Goal: Information Seeking & Learning: Learn about a topic

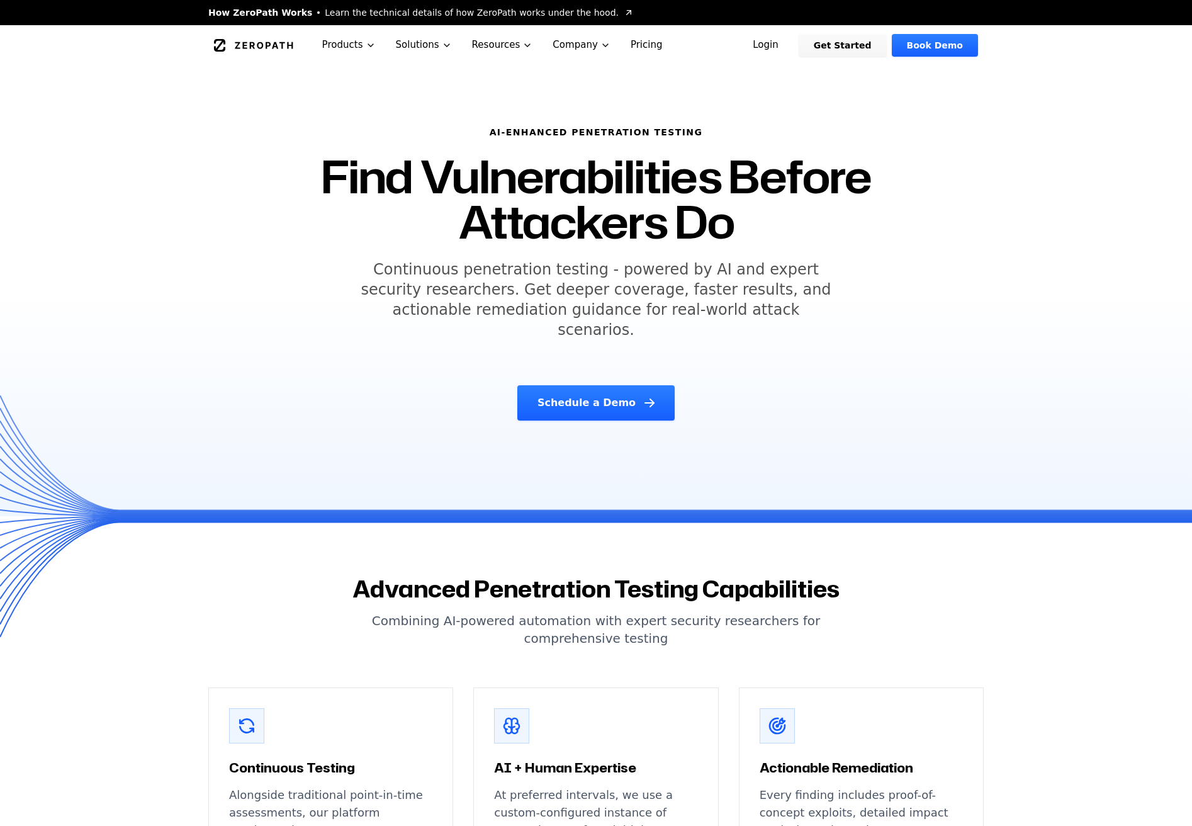
click at [636, 45] on link "Pricing" at bounding box center [647, 45] width 52 height 40
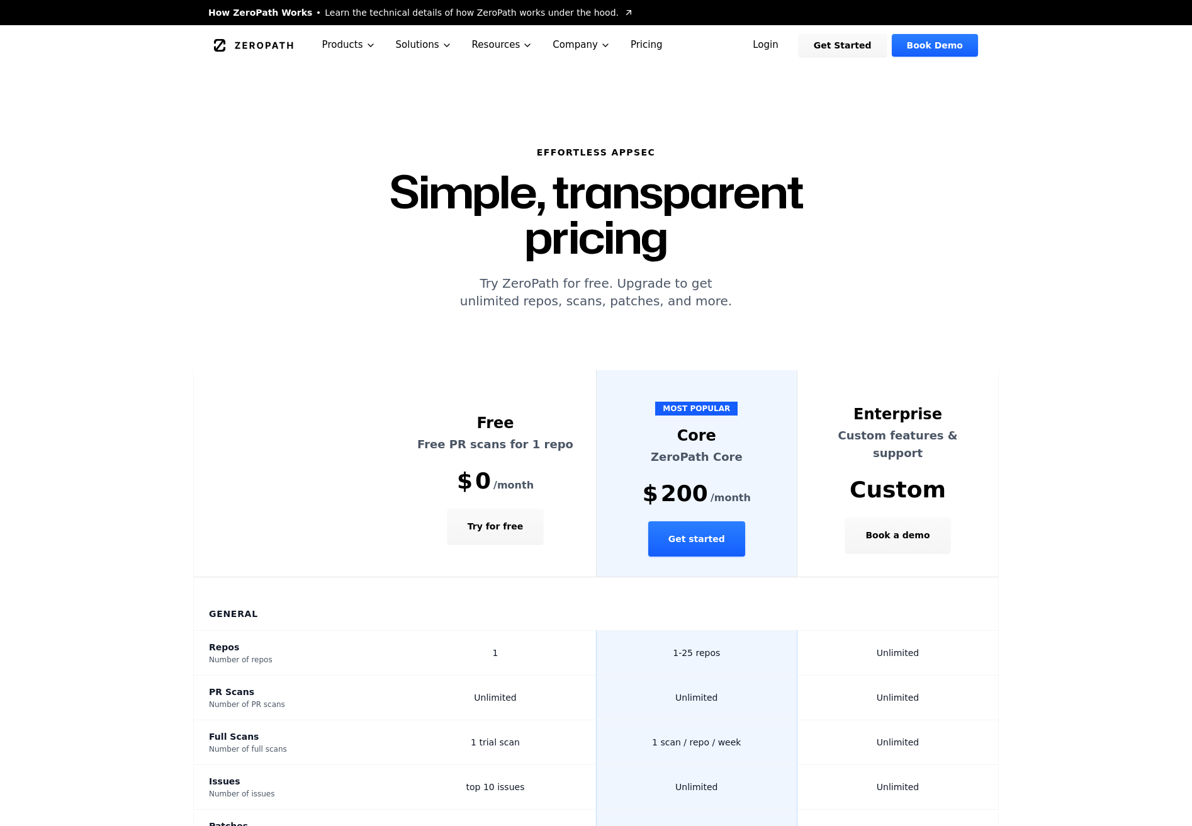
click at [252, 41] on icon "Global" at bounding box center [253, 45] width 79 height 13
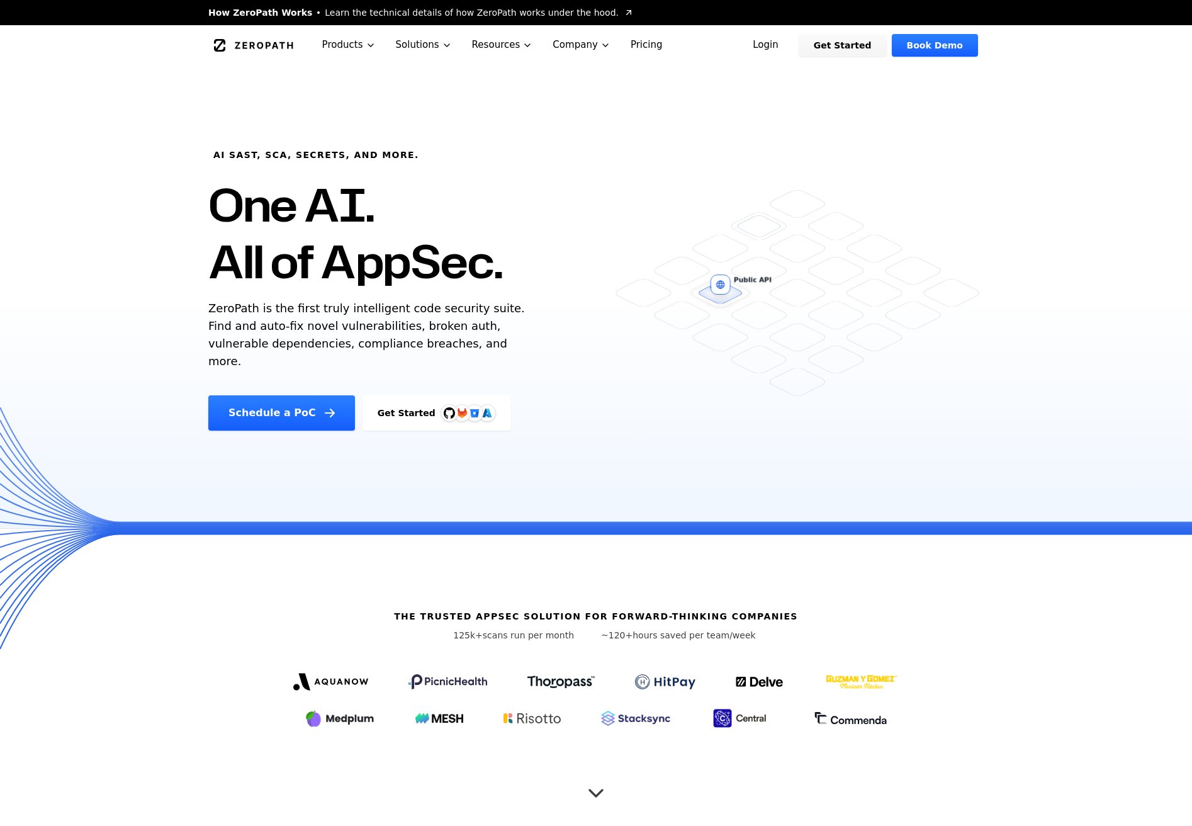
drag, startPoint x: 216, startPoint y: 252, endPoint x: 201, endPoint y: 386, distance: 134.9
click at [206, 385] on div "AI SAST, SCA, Secrets, and more. One AI. All of AppSec. ZeroPath is the first t…" at bounding box center [422, 266] width 458 height 327
click at [201, 386] on div "AI SAST, SCA, Secrets, and more. One AI. All of AppSec. ZeroPath is the first t…" at bounding box center [422, 266] width 458 height 327
drag, startPoint x: 198, startPoint y: 375, endPoint x: 203, endPoint y: 176, distance: 199.0
click at [203, 176] on div "AI SAST, SCA, Secrets, and more. One AI. All of AppSec. ZeroPath is the first t…" at bounding box center [422, 266] width 458 height 327
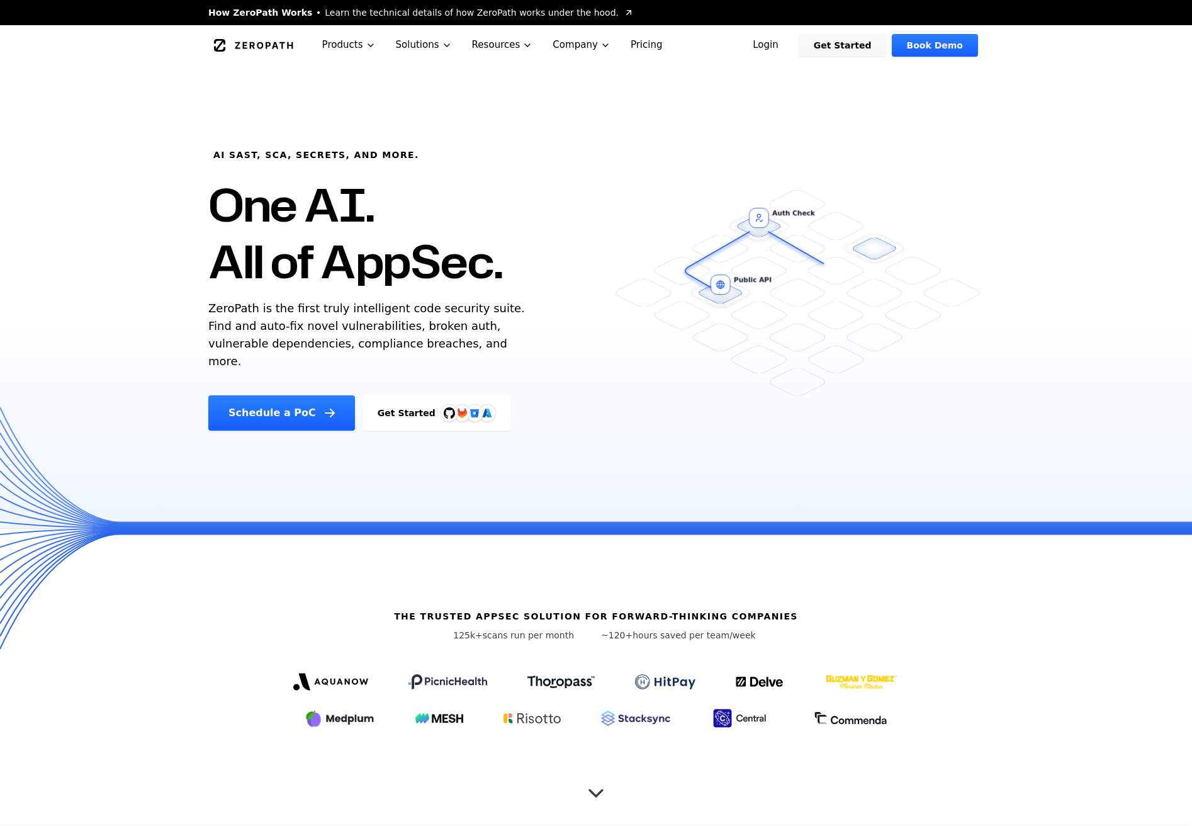
click at [203, 177] on div "AI SAST, SCA, Secrets, and more. One AI. All of AppSec. ZeroPath is the first t…" at bounding box center [422, 266] width 458 height 327
drag, startPoint x: 196, startPoint y: 265, endPoint x: 169, endPoint y: 371, distance: 109.3
click at [167, 381] on div "AI SAST, SCA, Secrets, and more. One AI. All of AppSec. ZeroPath is the first t…" at bounding box center [596, 296] width 1192 height 463
click at [169, 371] on div "AI SAST, SCA, Secrets, and more. One AI. All of AppSec. ZeroPath is the first t…" at bounding box center [596, 296] width 1192 height 463
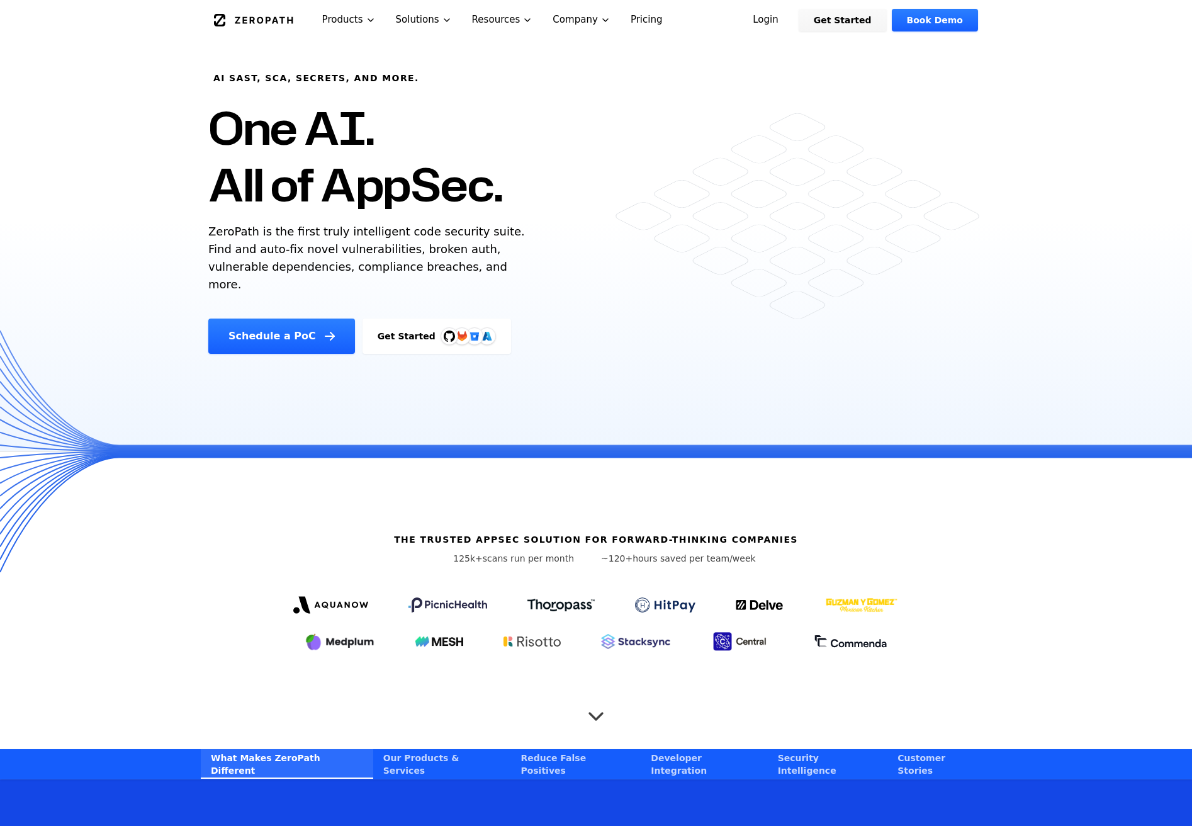
scroll to position [94, 0]
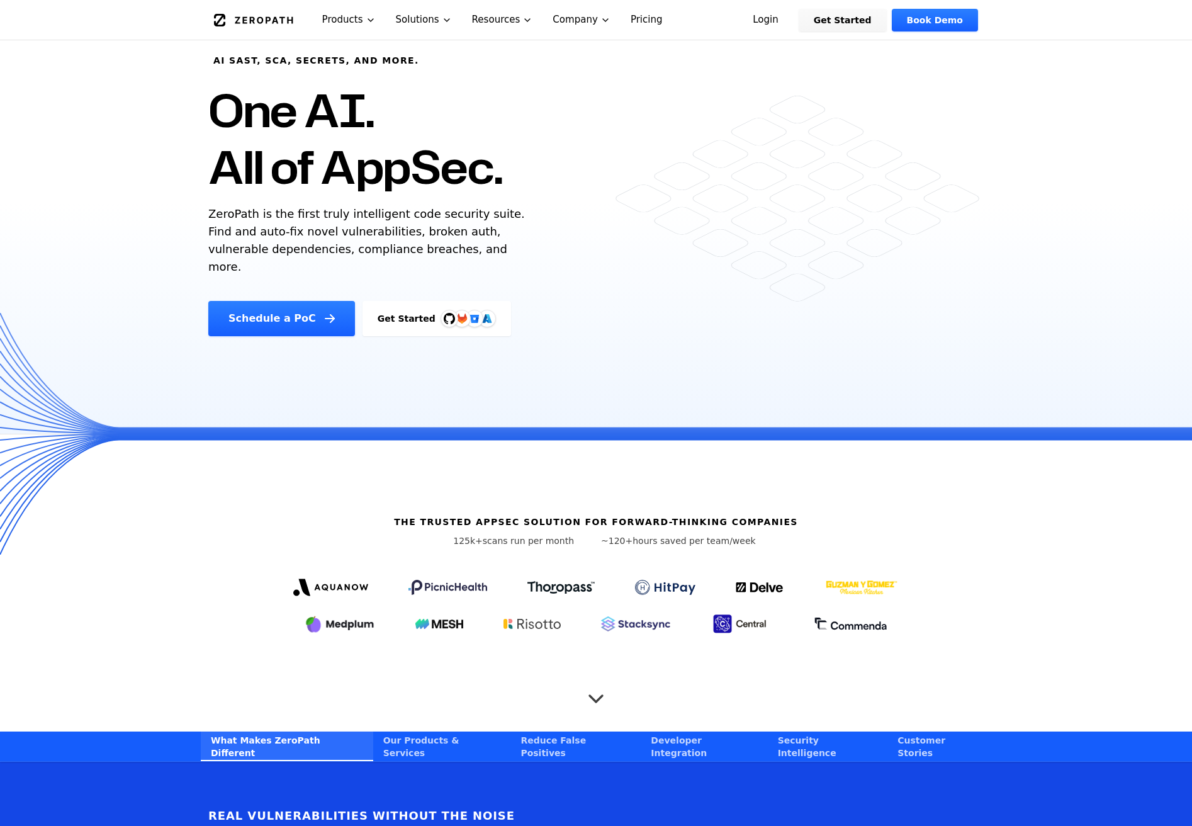
drag, startPoint x: 371, startPoint y: 525, endPoint x: 748, endPoint y: 548, distance: 377.2
click at [748, 548] on div "The Trusted AppSec solution for forward-thinking companies 125k+ scans run per …" at bounding box center [596, 582] width 806 height 297
drag, startPoint x: 837, startPoint y: 538, endPoint x: 497, endPoint y: 398, distance: 367.6
click at [497, 398] on div "AI SAST, SCA, Secrets, and more. One AI. All of AppSec. ZeroPath is the first t…" at bounding box center [596, 351] width 1192 height 760
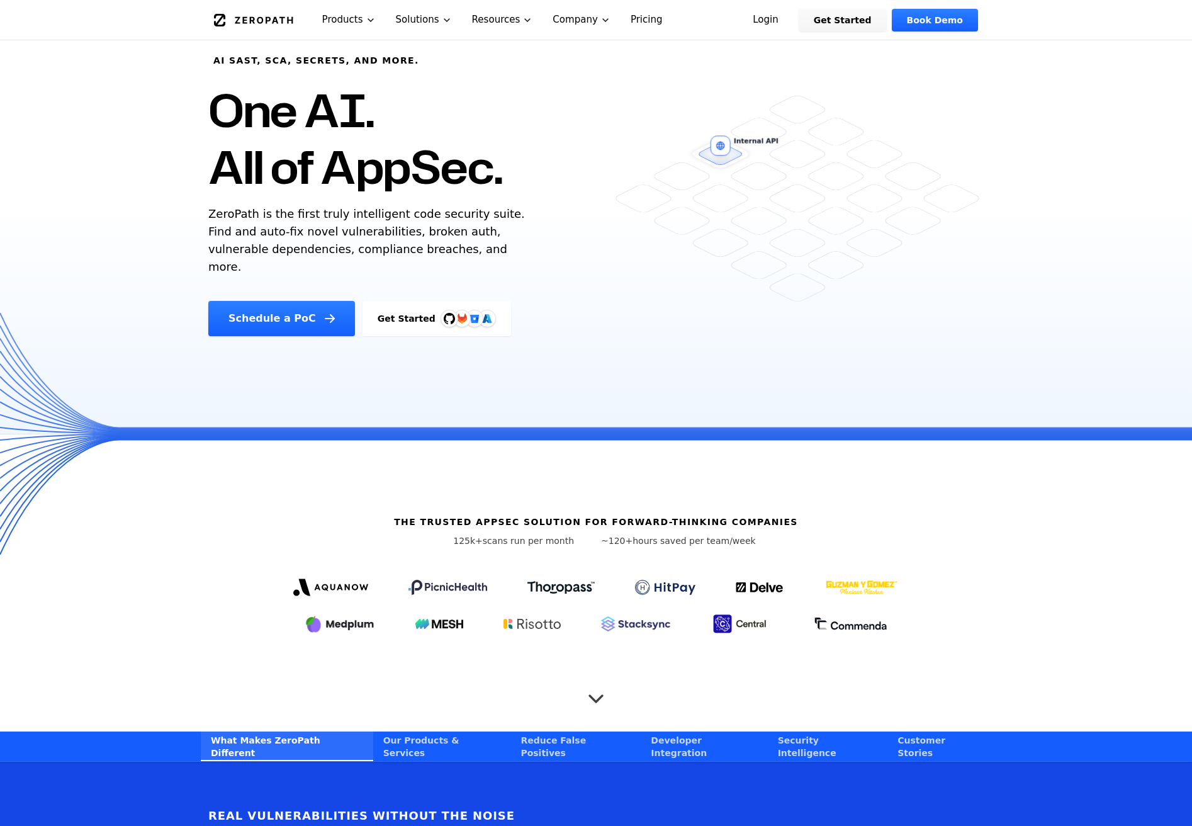
click at [497, 398] on div "AI SAST, SCA, Secrets, and more. One AI. All of AppSec. ZeroPath is the first t…" at bounding box center [596, 202] width 1192 height 463
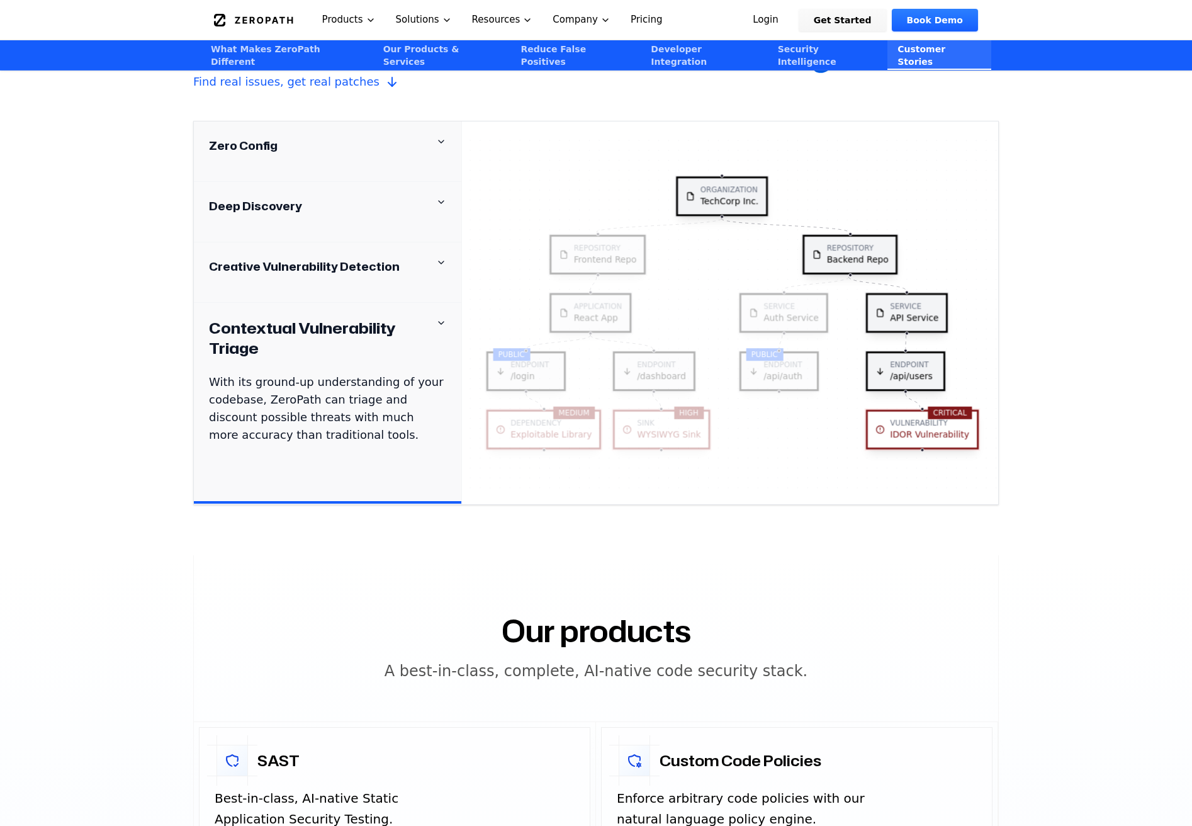
scroll to position [0, 0]
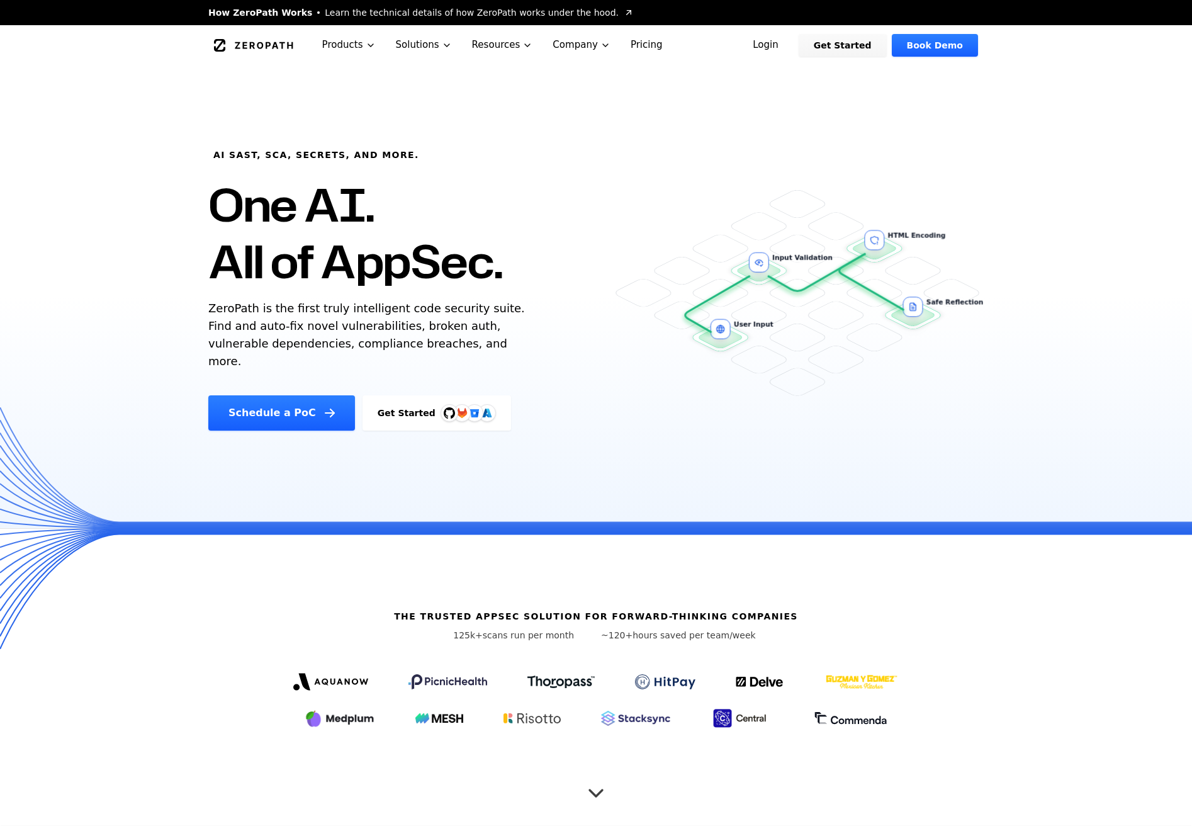
drag, startPoint x: 574, startPoint y: 434, endPoint x: 581, endPoint y: 531, distance: 97.2
click at [581, 526] on div "AI SAST, SCA, Secrets, and more. One AI. All of AppSec. ZeroPath is the first t…" at bounding box center [596, 296] width 1192 height 463
drag, startPoint x: 581, startPoint y: 531, endPoint x: 557, endPoint y: 411, distance: 122.7
click at [581, 531] on div "The Trusted AppSec solution for forward-thinking companies 125k+ scans run per …" at bounding box center [596, 677] width 806 height 297
drag, startPoint x: 502, startPoint y: 346, endPoint x: 283, endPoint y: 138, distance: 302.3
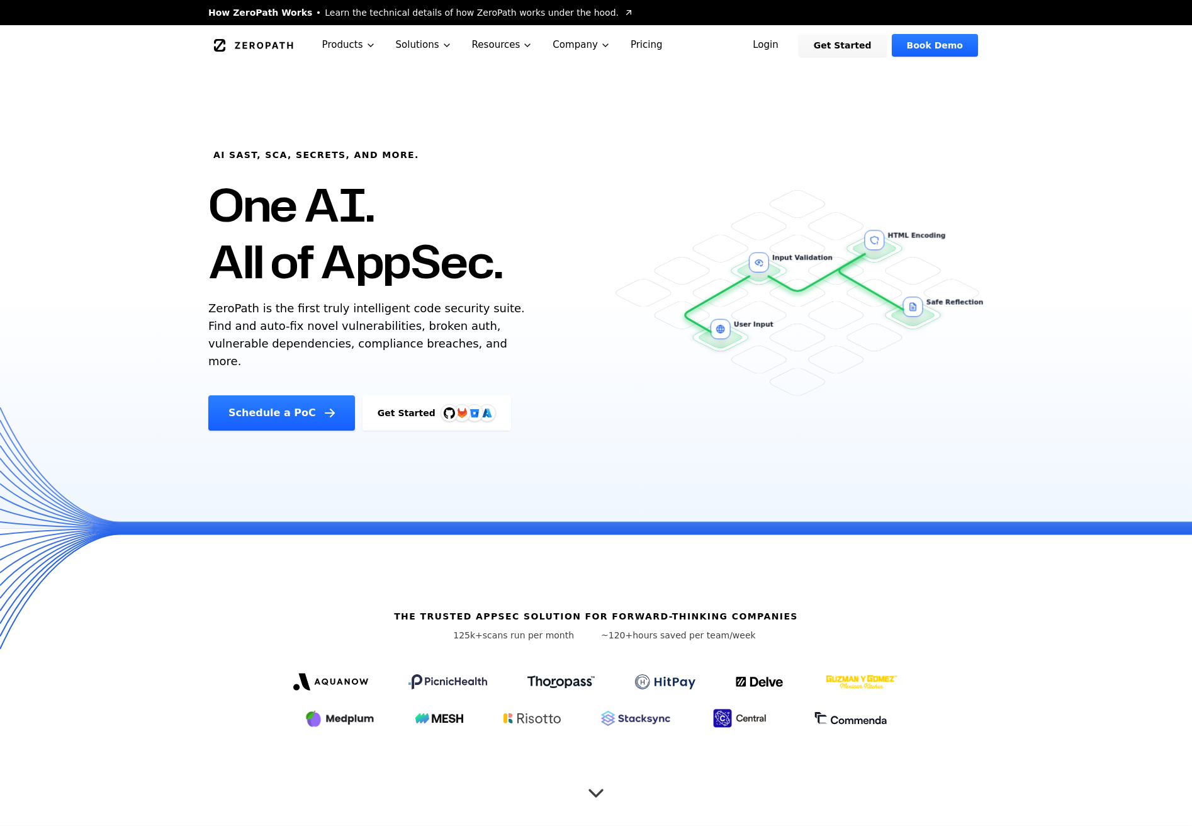
click at [283, 138] on div "AI SAST, SCA, Secrets, and more. One AI. All of AppSec. ZeroPath is the first t…" at bounding box center [422, 266] width 458 height 327
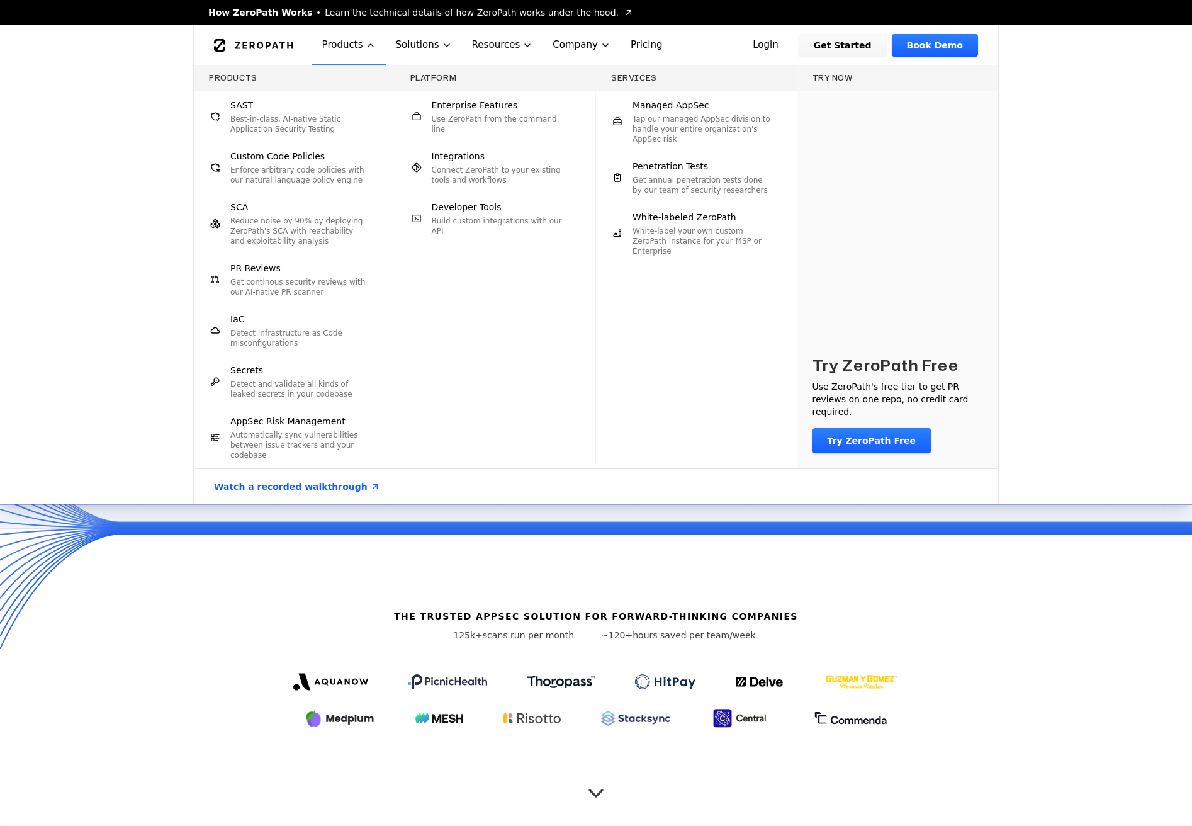
click at [337, 131] on p "Best-in-class, AI-native Static Application Security Testing" at bounding box center [299, 124] width 139 height 20
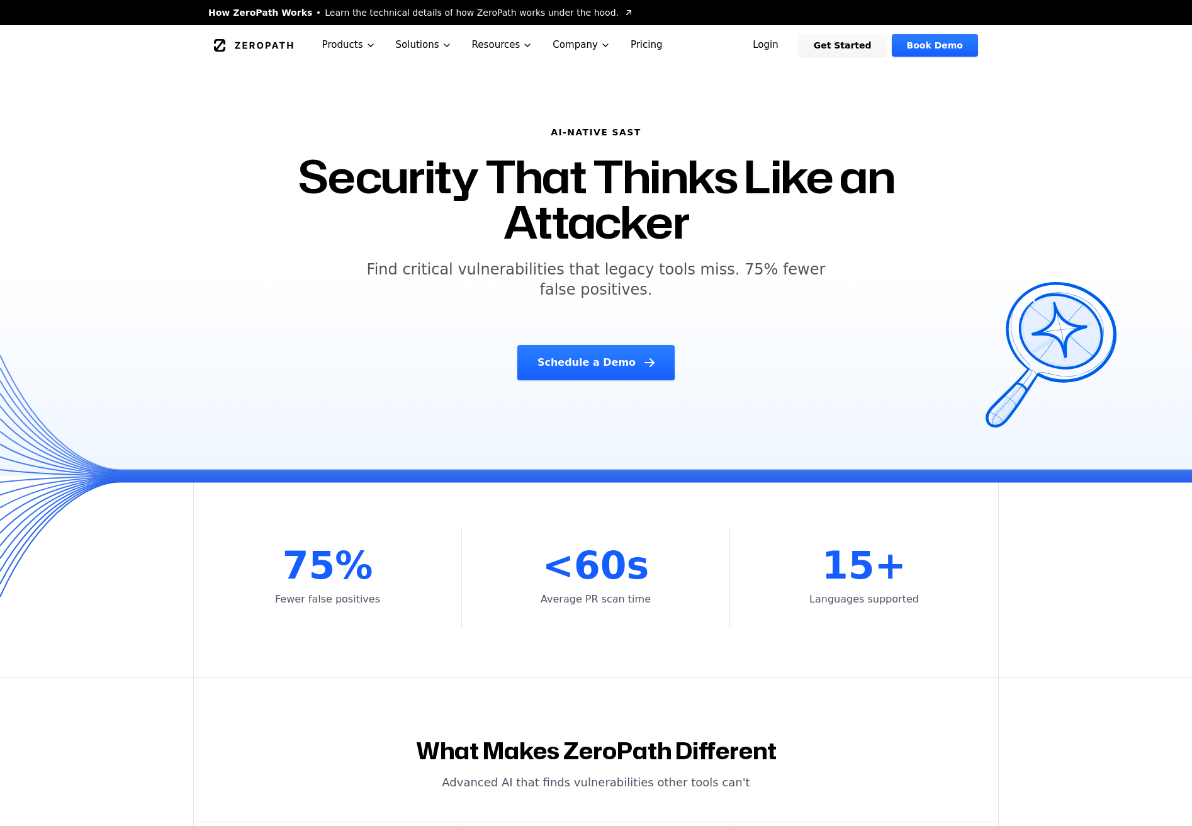
drag, startPoint x: 293, startPoint y: 232, endPoint x: 296, endPoint y: 371, distance: 138.5
click at [296, 371] on div "AI-NATIVE SAST Security That Thinks Like an Attacker Find critical vulnerabilit…" at bounding box center [596, 253] width 645 height 285
click at [296, 369] on div "Schedule a Demo" at bounding box center [596, 362] width 614 height 35
drag, startPoint x: 332, startPoint y: 298, endPoint x: 332, endPoint y: 327, distance: 29.0
click at [332, 327] on div "AI-NATIVE SAST Security That Thinks Like an Attacker Find critical vulnerabilit…" at bounding box center [596, 253] width 645 height 285
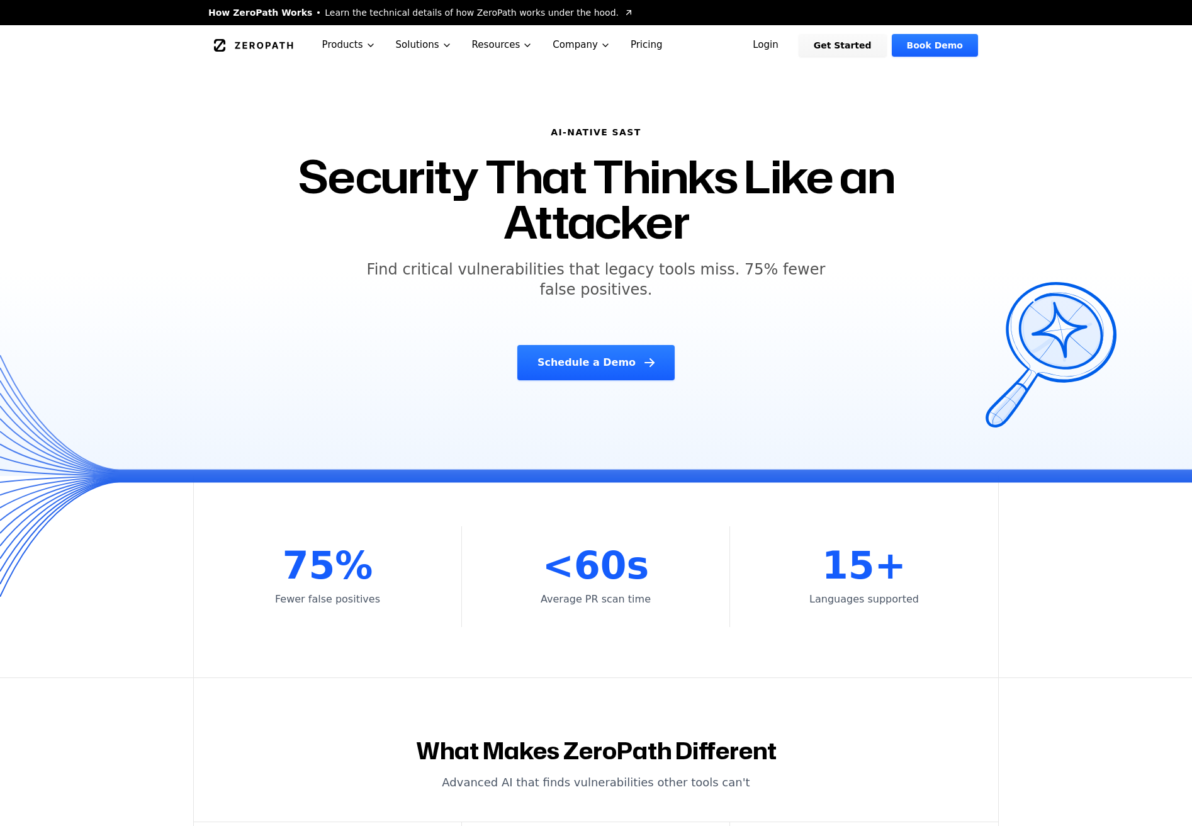
drag, startPoint x: 332, startPoint y: 325, endPoint x: 336, endPoint y: 309, distance: 16.0
click at [332, 324] on div "AI-NATIVE SAST Security That Thinks Like an Attacker Find critical vulnerabilit…" at bounding box center [596, 253] width 645 height 285
drag, startPoint x: 336, startPoint y: 309, endPoint x: 341, endPoint y: 255, distance: 54.4
click at [341, 255] on div "AI-NATIVE SAST Security That Thinks Like an Attacker Find critical vulnerabilit…" at bounding box center [596, 253] width 645 height 285
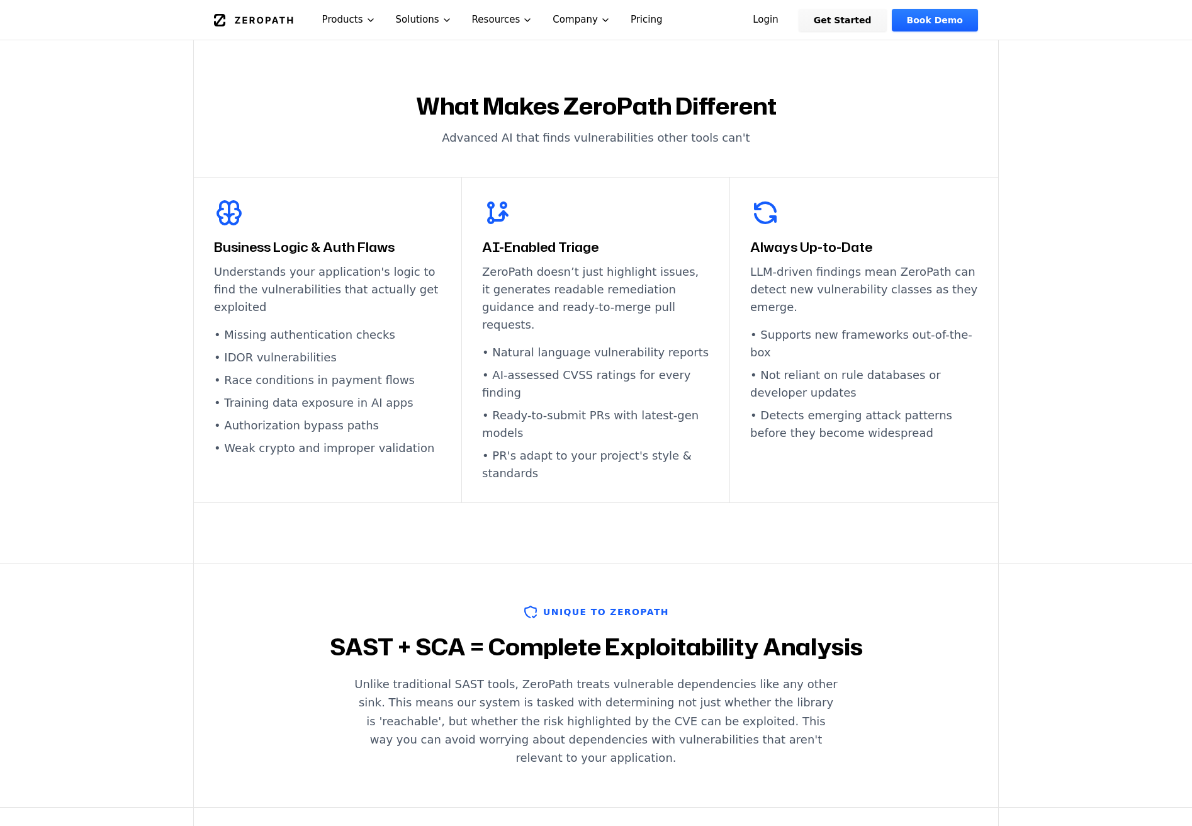
scroll to position [623, 0]
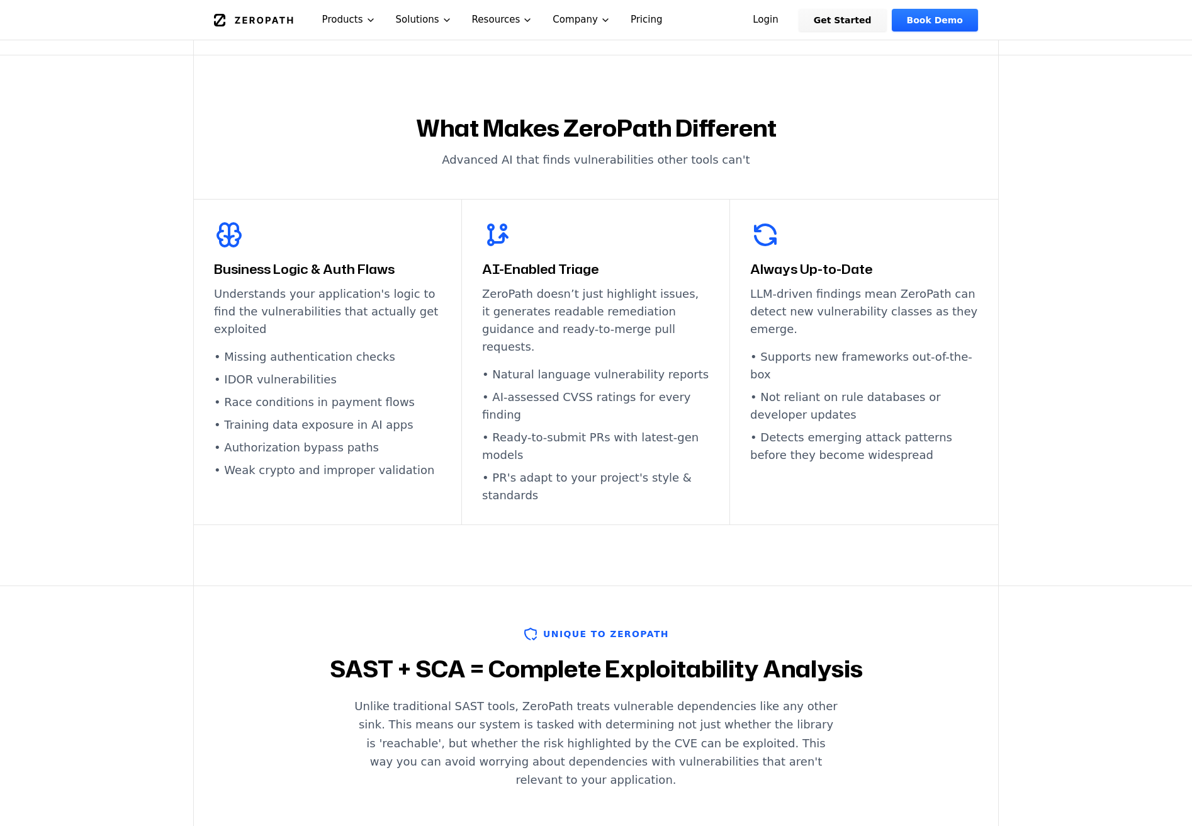
drag, startPoint x: 196, startPoint y: 232, endPoint x: 856, endPoint y: 468, distance: 700.3
click at [846, 472] on div "Business Logic & Auth Flaws Understands your application's logic to find the vu…" at bounding box center [596, 362] width 805 height 326
click at [875, 462] on div "Always Up-to-Date LLM-driven findings mean ZeroPath can detect new vulnerabilit…" at bounding box center [864, 362] width 268 height 325
drag, startPoint x: 949, startPoint y: 448, endPoint x: 203, endPoint y: 199, distance: 785.9
click at [204, 199] on div "Business Logic & Auth Flaws Understands your application's logic to find the vu…" at bounding box center [596, 362] width 805 height 326
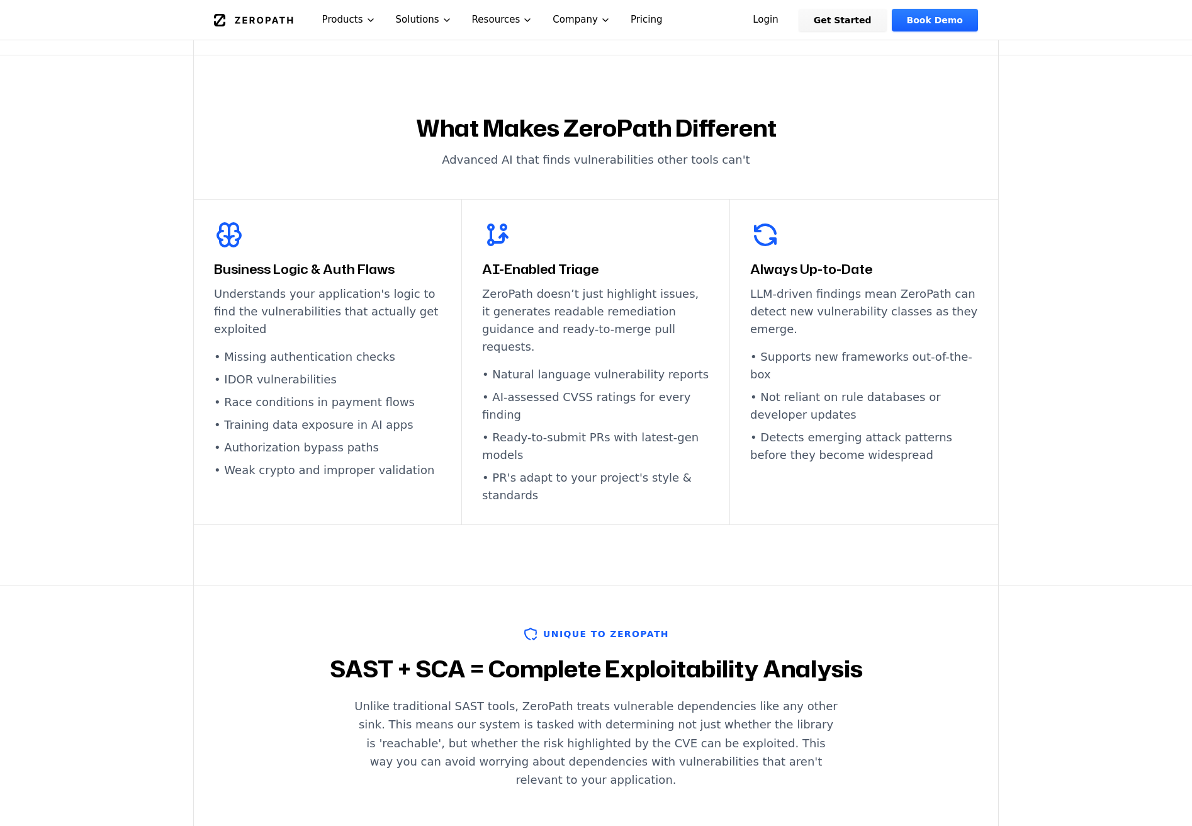
click at [203, 200] on div "Business Logic & Auth Flaws Understands your application's logic to find the vu…" at bounding box center [328, 362] width 268 height 325
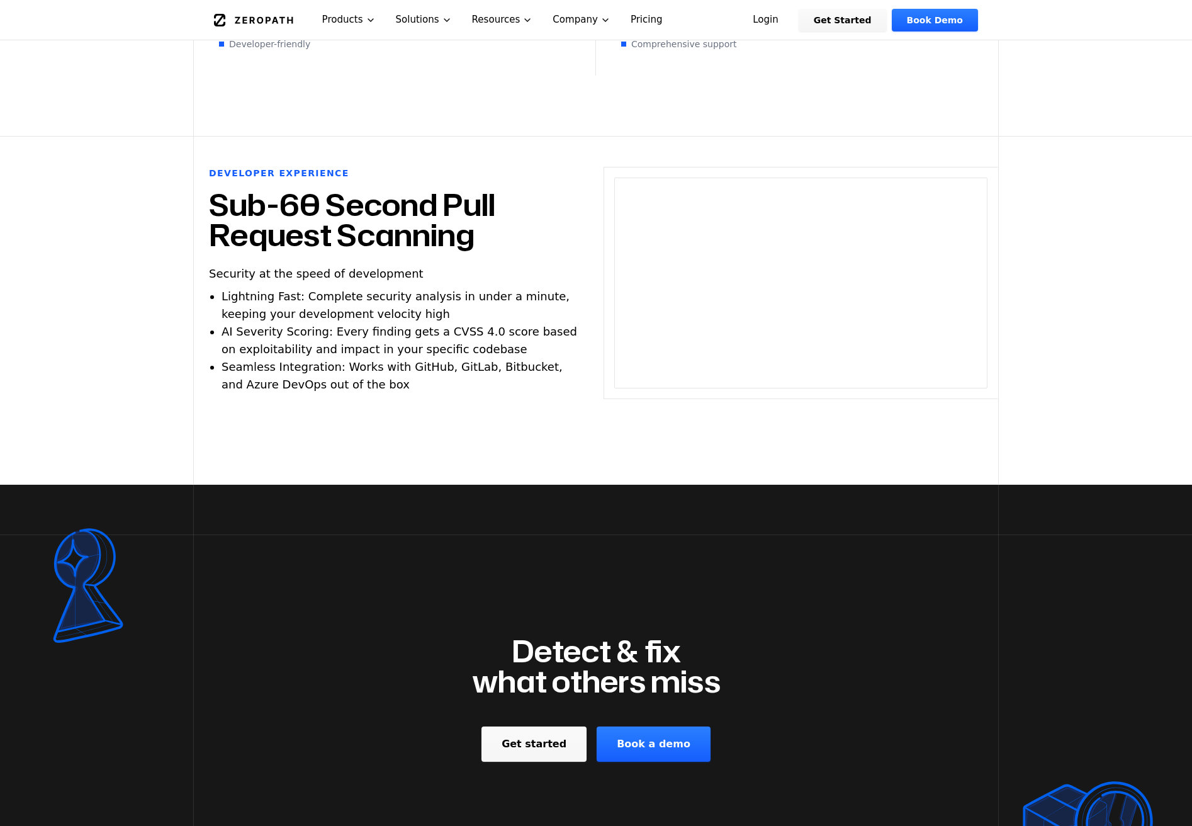
scroll to position [2643, 0]
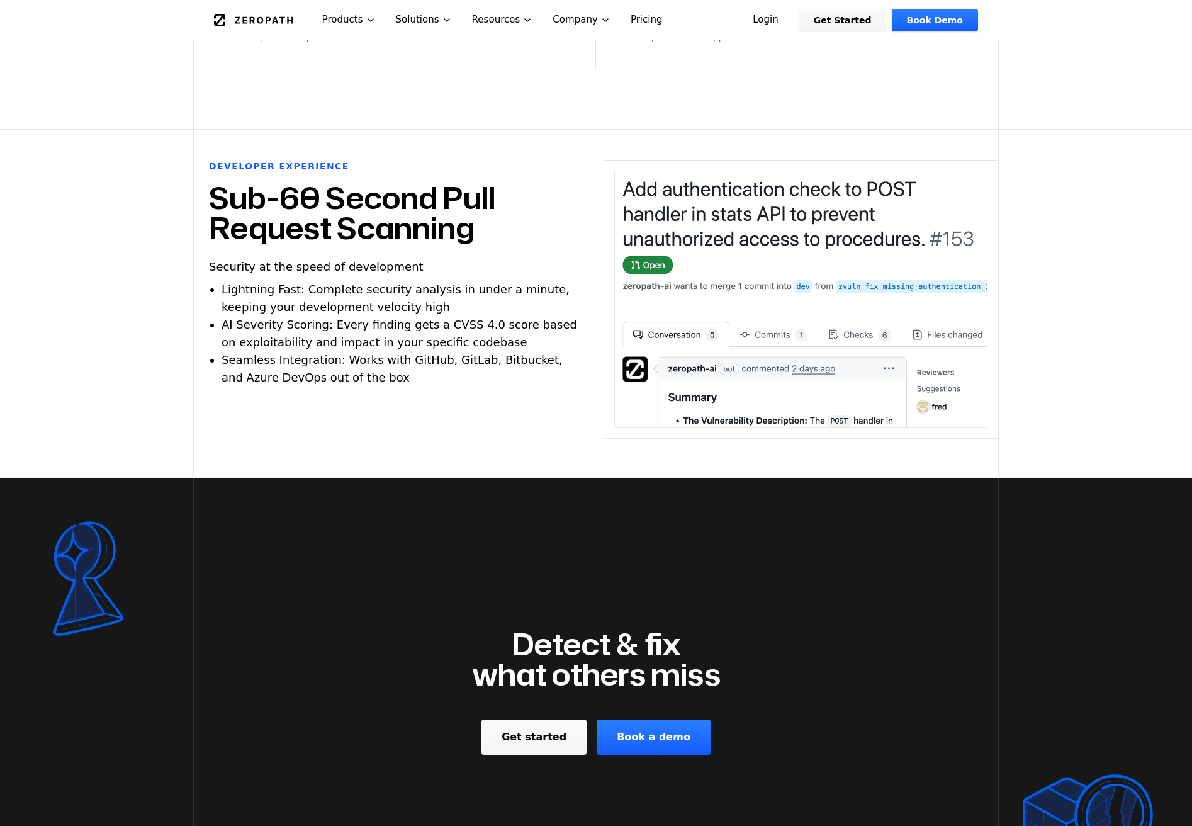
drag, startPoint x: 198, startPoint y: 149, endPoint x: 511, endPoint y: 181, distance: 314.6
click at [511, 181] on div "Developer Experience Sub-60 Second Pull Request Scanning Security at the speed …" at bounding box center [391, 303] width 395 height 287
click at [511, 183] on h2 "Sub-60 Second Pull Request Scanning" at bounding box center [391, 213] width 364 height 60
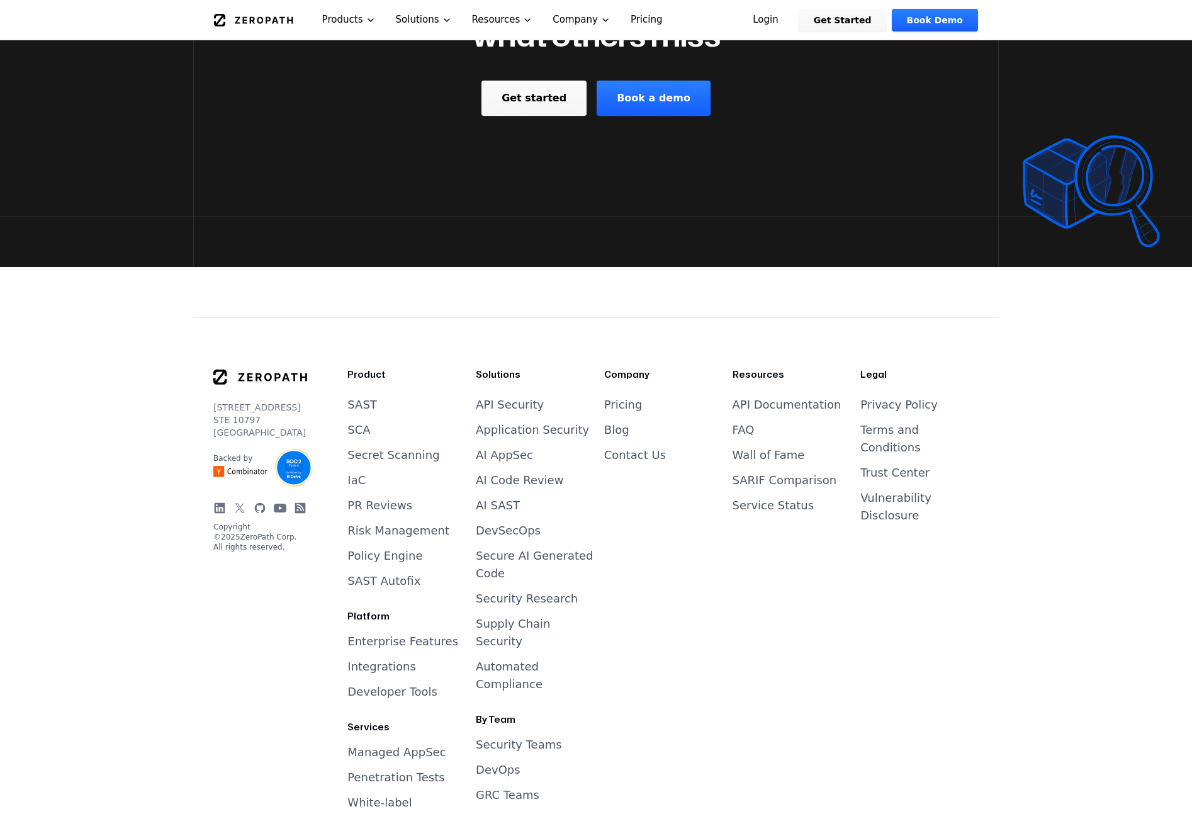
scroll to position [3418, 0]
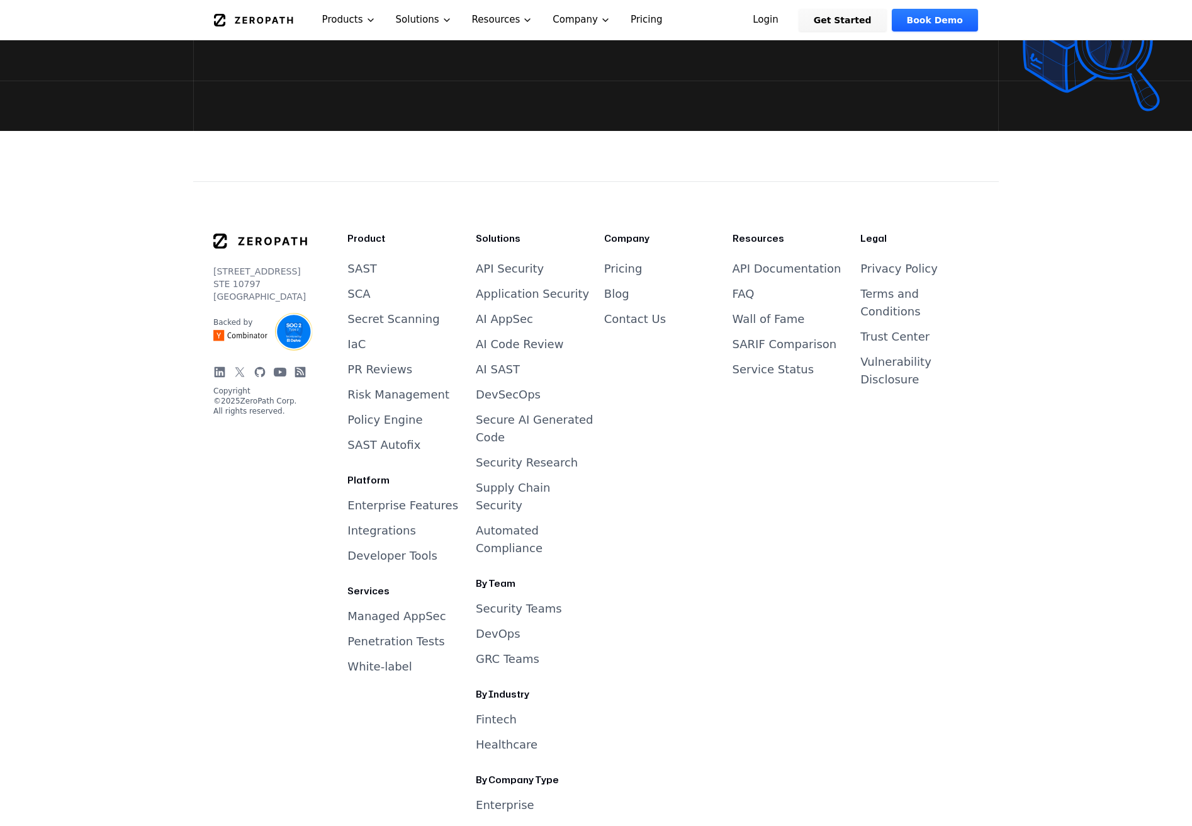
click at [363, 262] on link "SAST" at bounding box center [363, 268] width 30 height 13
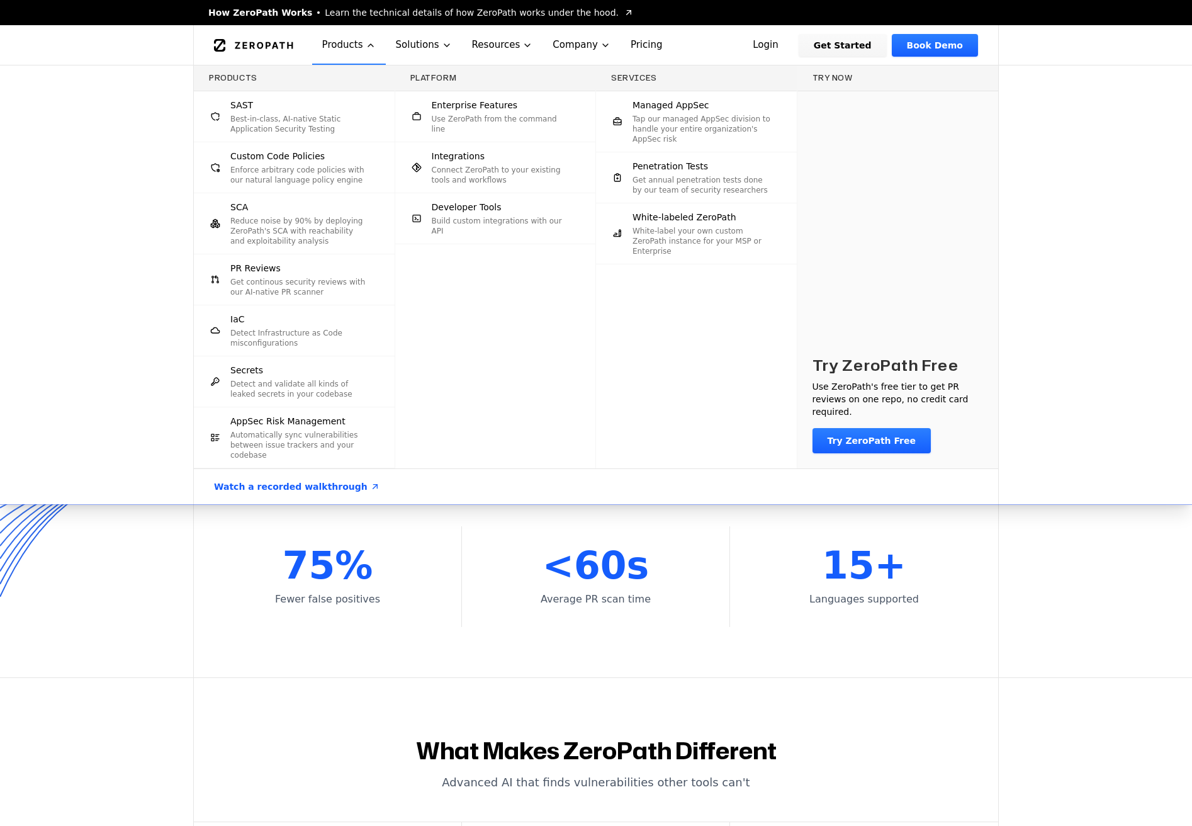
click at [324, 379] on p "Detect and validate all kinds of leaked secrets in your codebase" at bounding box center [299, 389] width 139 height 20
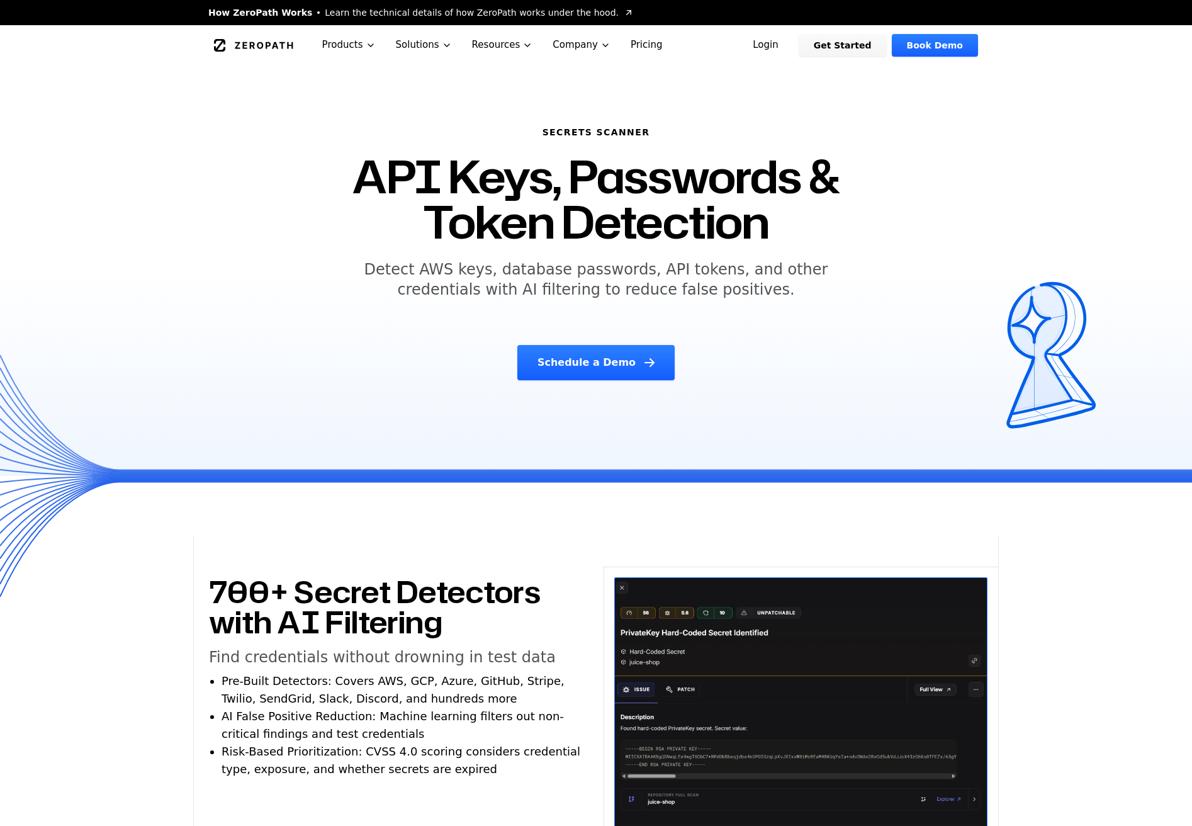
drag, startPoint x: 358, startPoint y: 151, endPoint x: 329, endPoint y: 313, distance: 164.5
click at [329, 313] on div "Secrets Scanner API Keys, Passwords & Token Detection Detect AWS keys, database…" at bounding box center [596, 253] width 645 height 285
drag, startPoint x: 336, startPoint y: 319, endPoint x: 266, endPoint y: 141, distance: 190.6
click at [266, 141] on div "Secrets Scanner API Keys, Passwords & Token Detection Detect AWS keys, database…" at bounding box center [596, 270] width 806 height 410
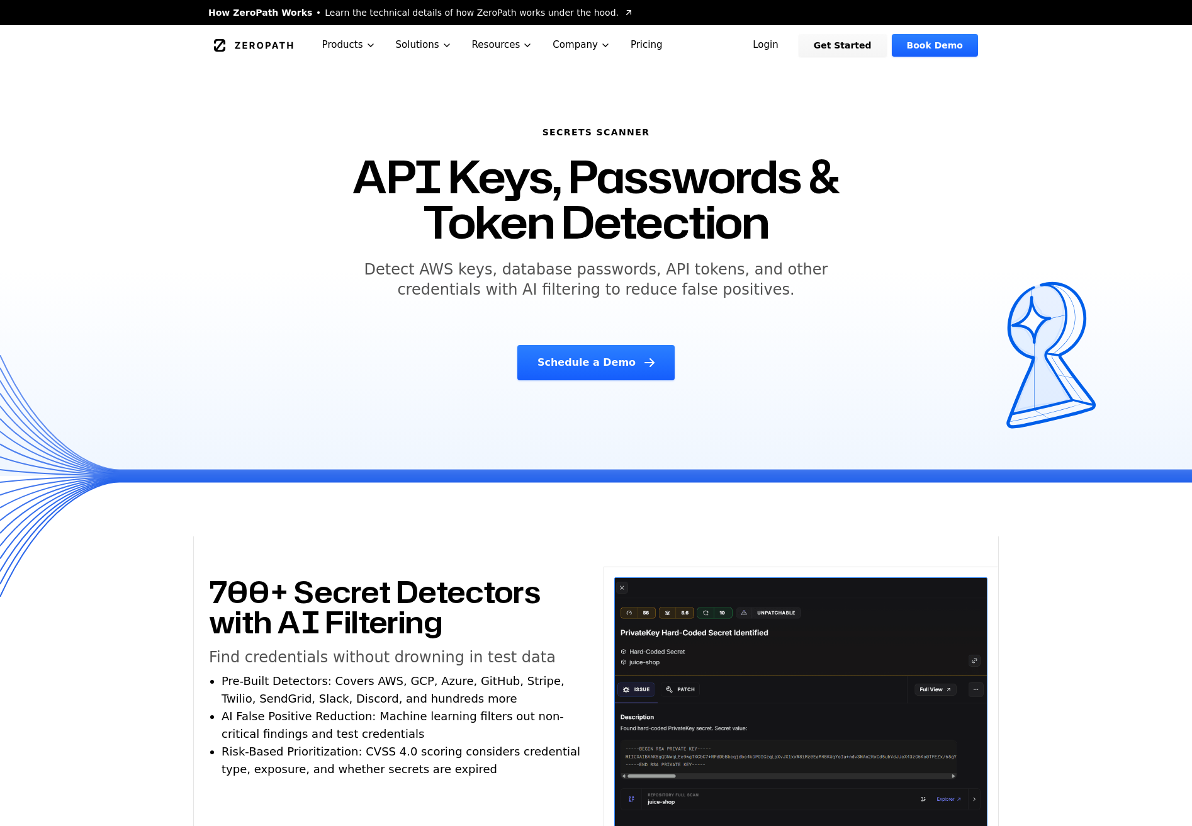
click at [266, 141] on div "Secrets Scanner API Keys, Passwords & Token Detection Detect AWS keys, database…" at bounding box center [596, 270] width 806 height 410
drag, startPoint x: 288, startPoint y: 151, endPoint x: 792, endPoint y: 219, distance: 508.2
click at [792, 219] on div "Secrets Scanner API Keys, Passwords & Token Detection Detect AWS keys, database…" at bounding box center [596, 253] width 645 height 285
drag, startPoint x: 792, startPoint y: 219, endPoint x: 795, endPoint y: 247, distance: 27.9
click at [792, 220] on h1 "API Keys, Passwords & Token Detection" at bounding box center [596, 199] width 614 height 91
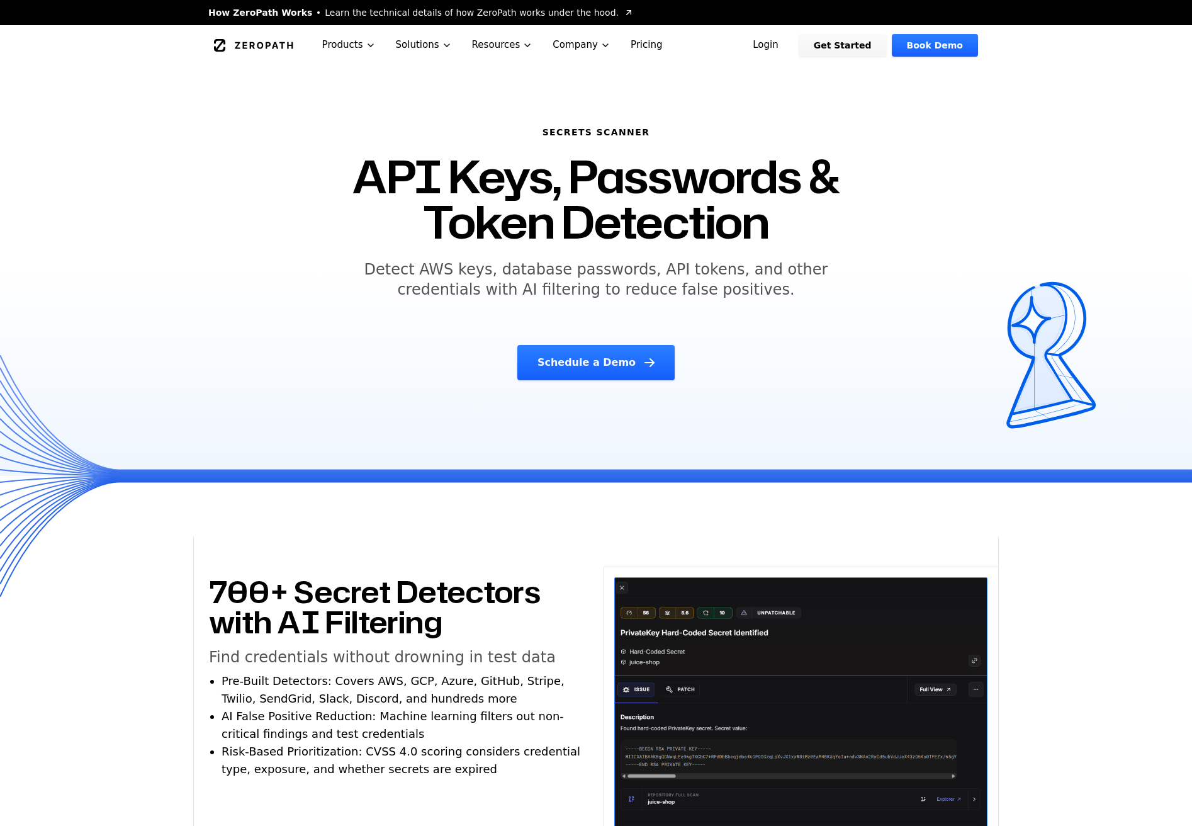
drag, startPoint x: 795, startPoint y: 247, endPoint x: 779, endPoint y: 314, distance: 69.2
click at [779, 314] on div "Secrets Scanner API Keys, Passwords & Token Detection Detect AWS keys, database…" at bounding box center [596, 253] width 645 height 285
click at [780, 312] on div "Secrets Scanner API Keys, Passwords & Token Detection Detect AWS keys, database…" at bounding box center [596, 253] width 645 height 285
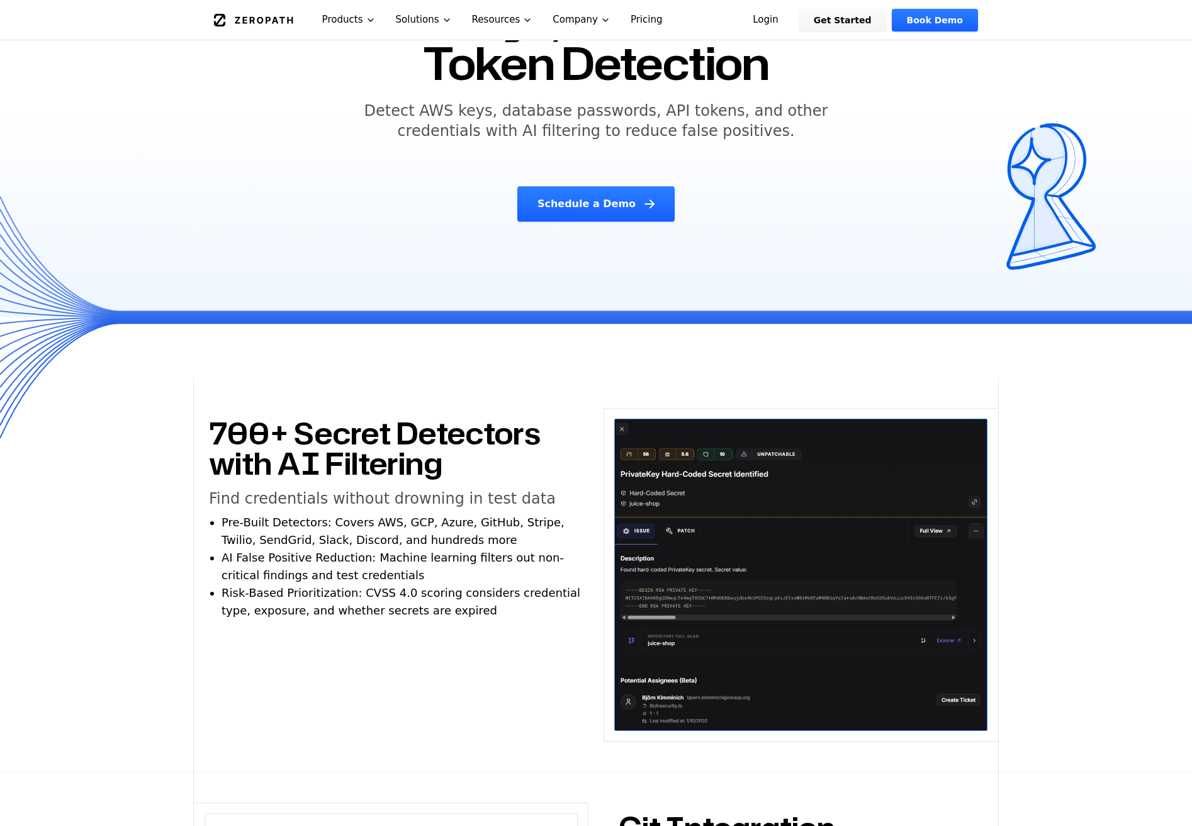
scroll to position [419, 0]
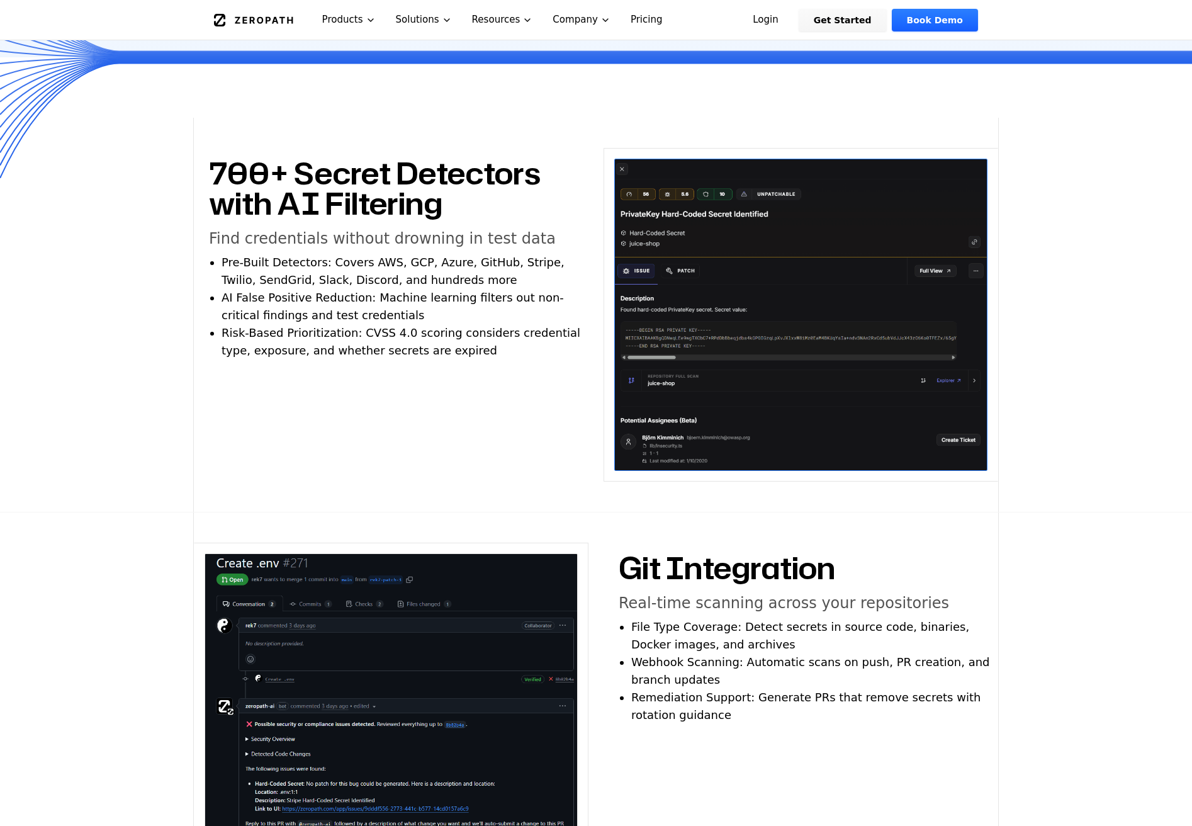
drag, startPoint x: 206, startPoint y: 161, endPoint x: 504, endPoint y: 210, distance: 301.2
click at [504, 210] on div "700+ Secret Detectors with AI Filtering Find credentials without drowning in te…" at bounding box center [391, 284] width 395 height 272
click at [504, 210] on h2 "700+ Secret Detectors with AI Filtering" at bounding box center [391, 188] width 364 height 60
drag, startPoint x: 499, startPoint y: 230, endPoint x: 479, endPoint y: 358, distance: 129.3
click at [479, 358] on div "700+ Secret Detectors with AI Filtering Find credentials without drowning in te…" at bounding box center [391, 254] width 364 height 212
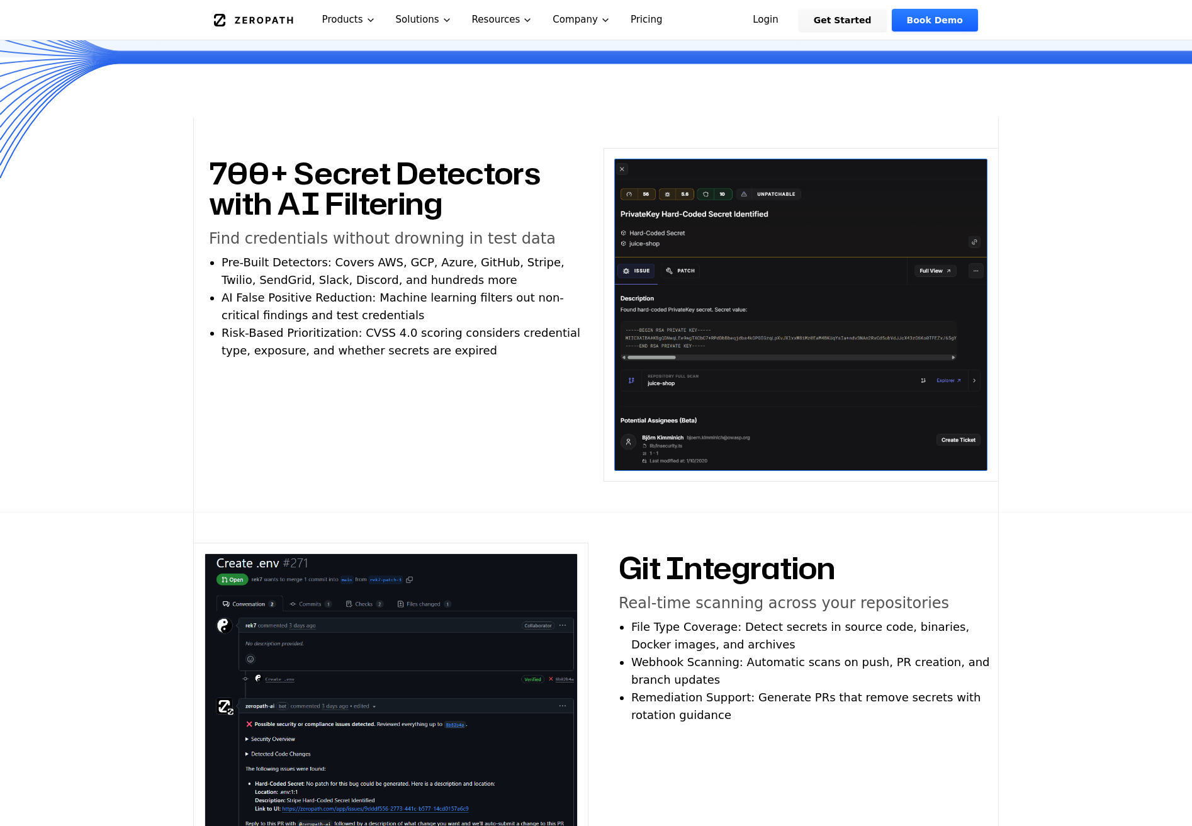
click at [479, 358] on li "Risk-Based Prioritization: CVSS 4.0 scoring considers credential type, exposure…" at bounding box center [404, 341] width 364 height 35
drag, startPoint x: 492, startPoint y: 361, endPoint x: 137, endPoint y: 299, distance: 360.5
click at [137, 300] on section "700+ Secret Detectors with AI Filtering Find credentials without drowning in te…" at bounding box center [596, 315] width 1192 height 395
click at [252, 339] on li "Risk-Based Prioritization: CVSS 4.0 scoring considers credential type, exposure…" at bounding box center [404, 341] width 364 height 35
drag, startPoint x: 215, startPoint y: 346, endPoint x: 222, endPoint y: 364, distance: 20.3
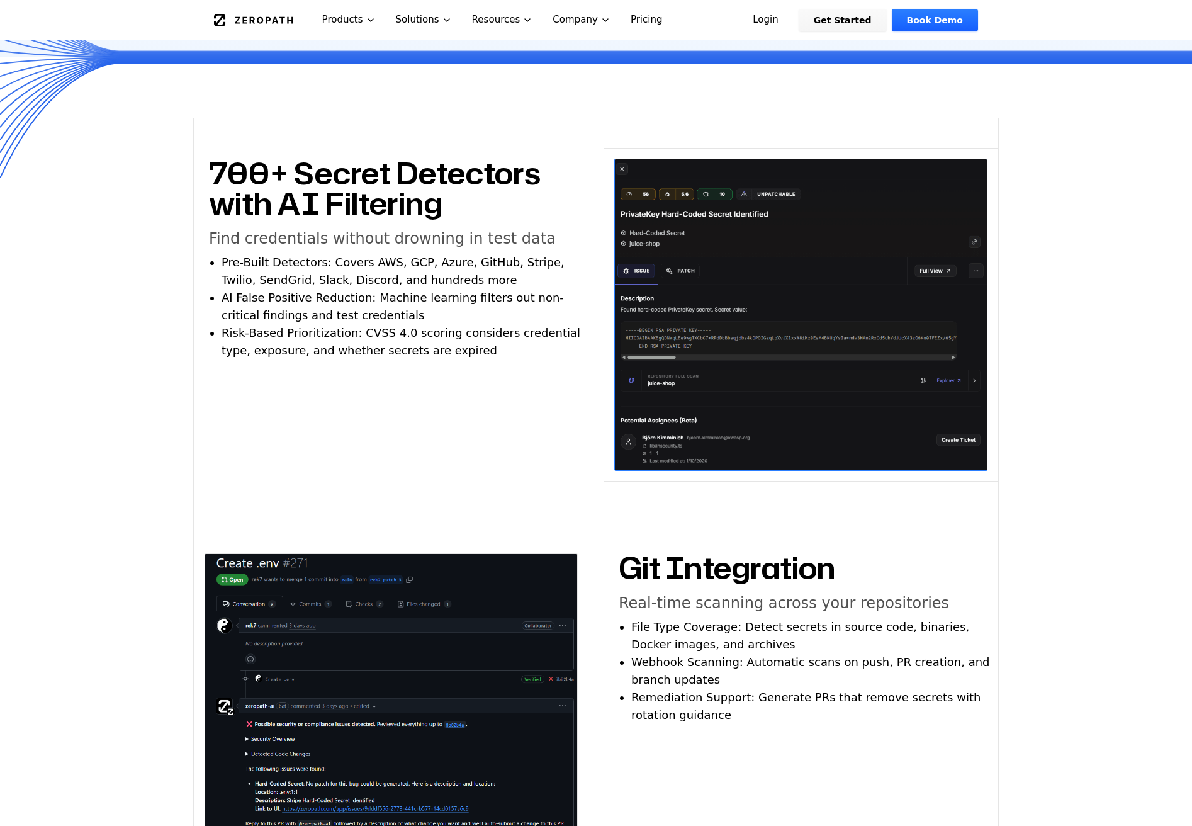
click at [222, 364] on div "700+ Secret Detectors with AI Filtering Find credentials without drowning in te…" at bounding box center [391, 284] width 395 height 272
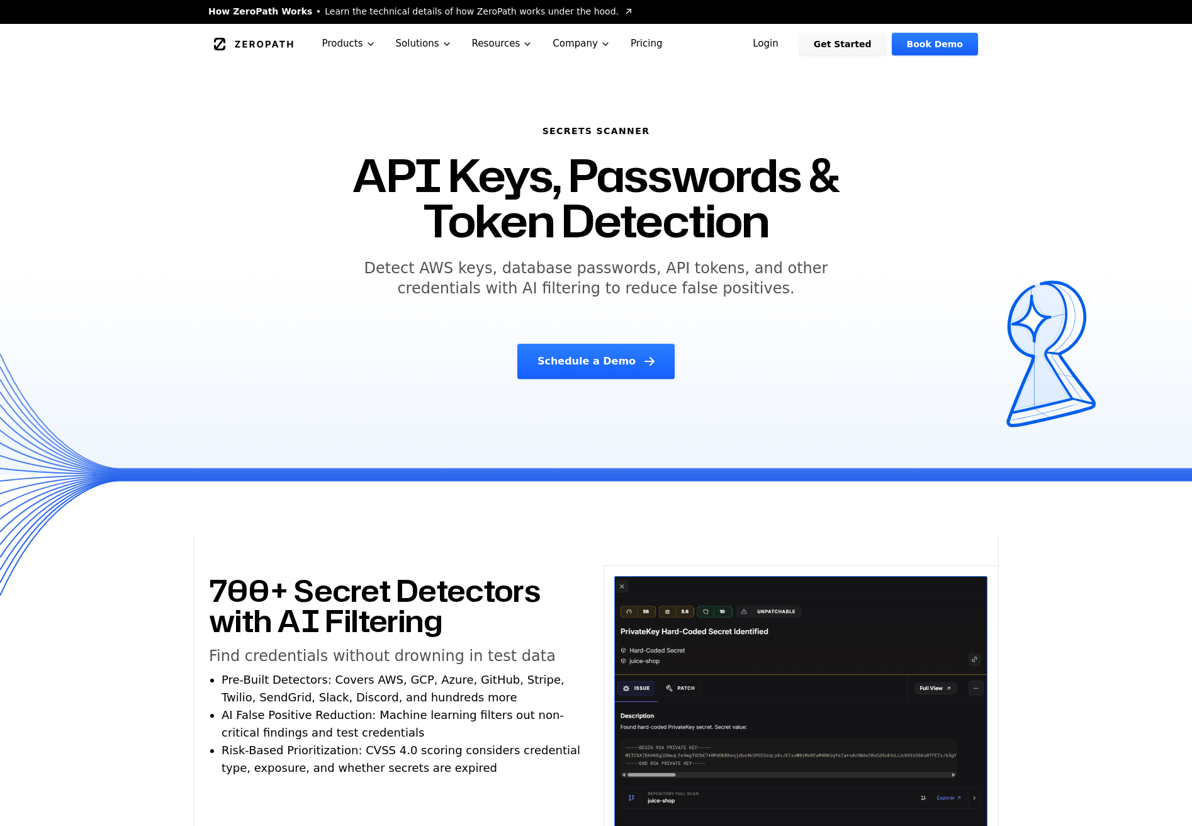
scroll to position [0, 0]
